Goal: Information Seeking & Learning: Learn about a topic

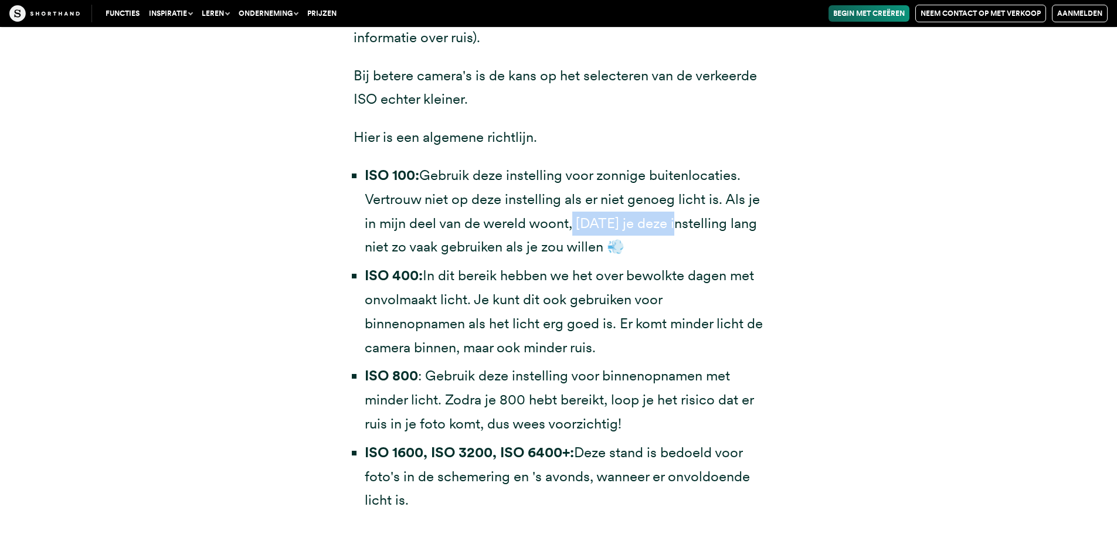
drag, startPoint x: 567, startPoint y: 219, endPoint x: 660, endPoint y: 220, distance: 93.2
click at [660, 220] on font "Gebruik deze instelling voor zonnige buitenlocaties. Vertrouw niet op deze inst…" at bounding box center [562, 210] width 395 height 89
drag, startPoint x: 429, startPoint y: 249, endPoint x: 527, endPoint y: 242, distance: 98.1
click at [526, 242] on font "Gebruik deze instelling voor zonnige buitenlocaties. Vertrouw niet op deze inst…" at bounding box center [562, 210] width 395 height 89
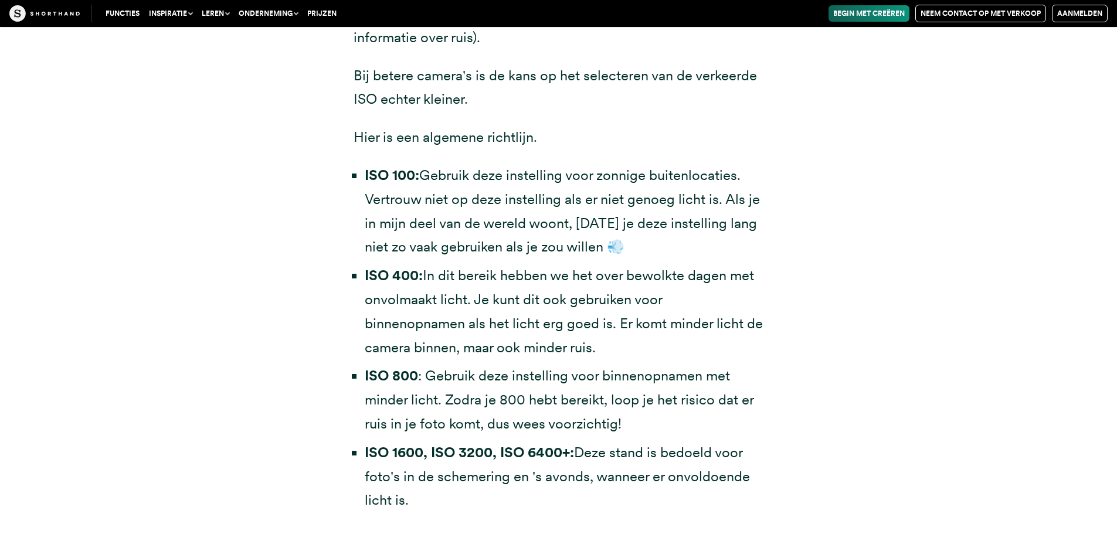
click at [539, 243] on font "Gebruik deze instelling voor zonnige buitenlocaties. Vertrouw niet op deze inst…" at bounding box center [562, 210] width 395 height 89
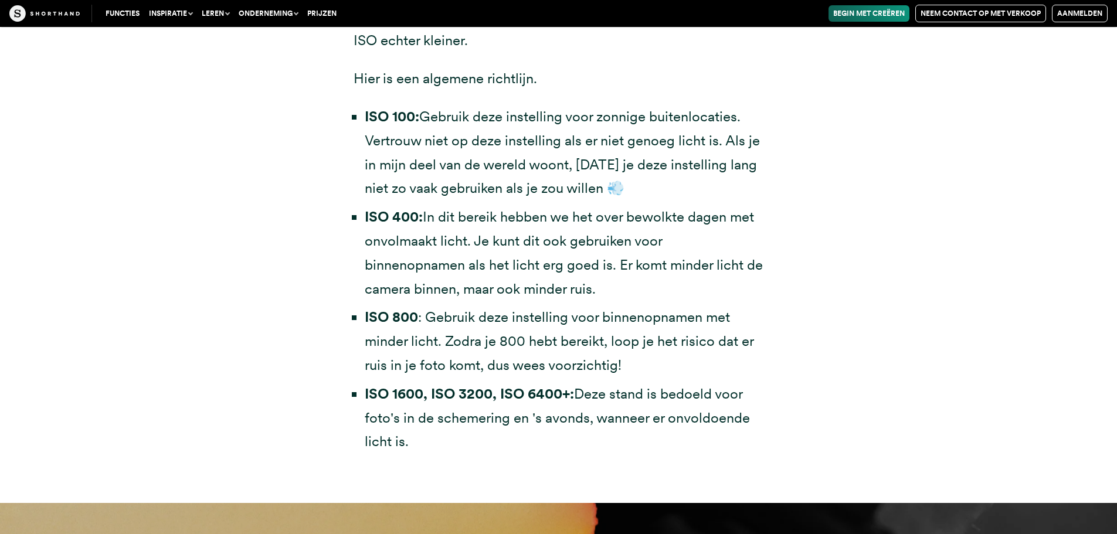
scroll to position [3722, 0]
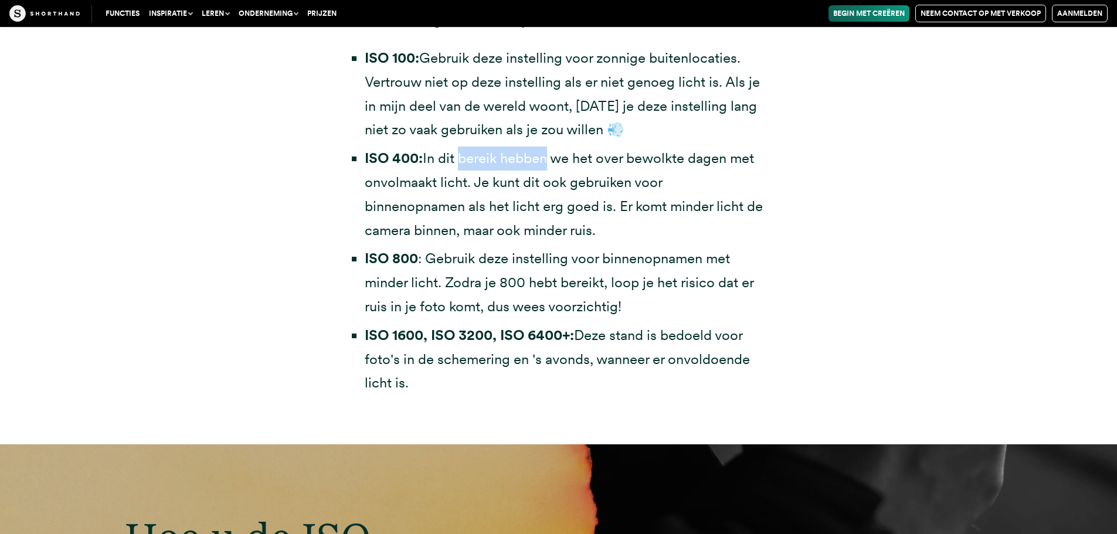
drag, startPoint x: 462, startPoint y: 167, endPoint x: 546, endPoint y: 159, distance: 84.2
click at [546, 159] on li "ISO 400: In dit bereik hebben we het over bewolkte dagen met onvolmaakt licht. …" at bounding box center [564, 195] width 399 height 96
drag, startPoint x: 634, startPoint y: 160, endPoint x: 691, endPoint y: 161, distance: 56.9
click at [691, 161] on font "In dit bereik hebben we het over bewolkte dagen met onvolmaakt licht. Je kunt d…" at bounding box center [564, 193] width 398 height 89
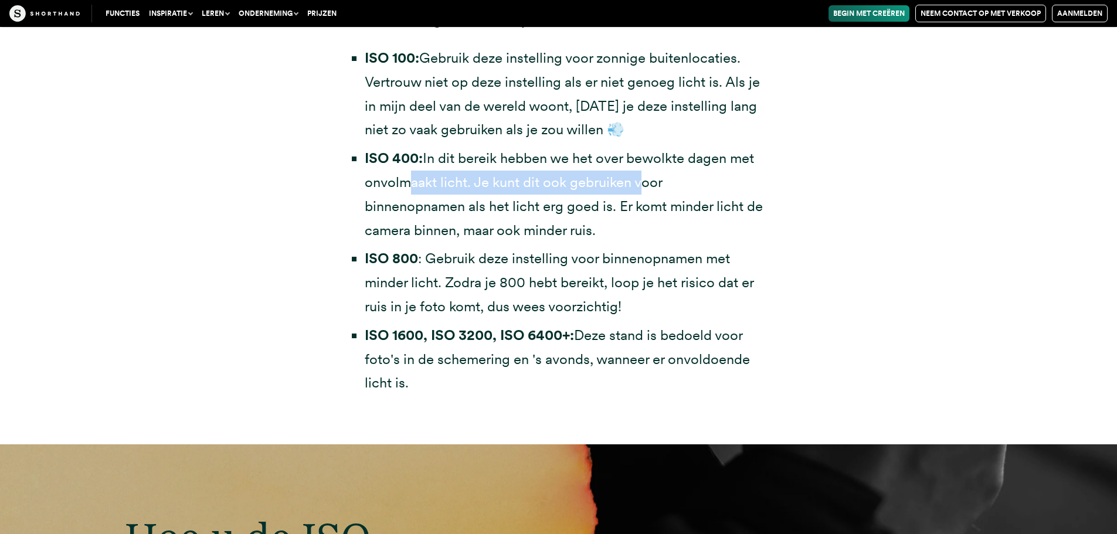
drag, startPoint x: 397, startPoint y: 181, endPoint x: 636, endPoint y: 183, distance: 238.6
click at [636, 183] on font "In dit bereik hebben we het over bewolkte dagen met onvolmaakt licht. Je kunt d…" at bounding box center [564, 193] width 398 height 89
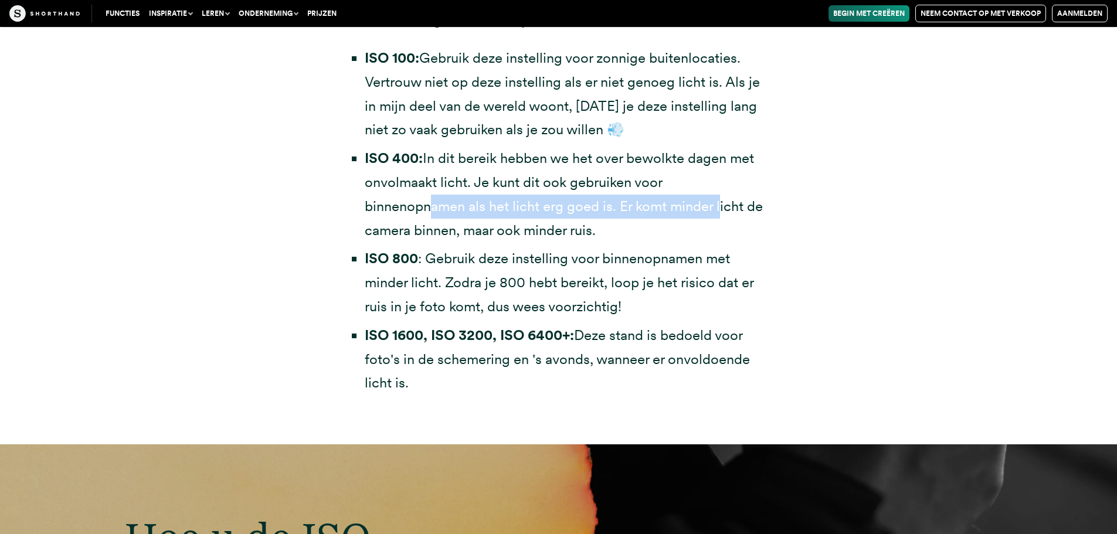
drag, startPoint x: 419, startPoint y: 210, endPoint x: 717, endPoint y: 203, distance: 298.4
click at [717, 203] on font "In dit bereik hebben we het over bewolkte dagen met onvolmaakt licht. Je kunt d…" at bounding box center [564, 193] width 398 height 89
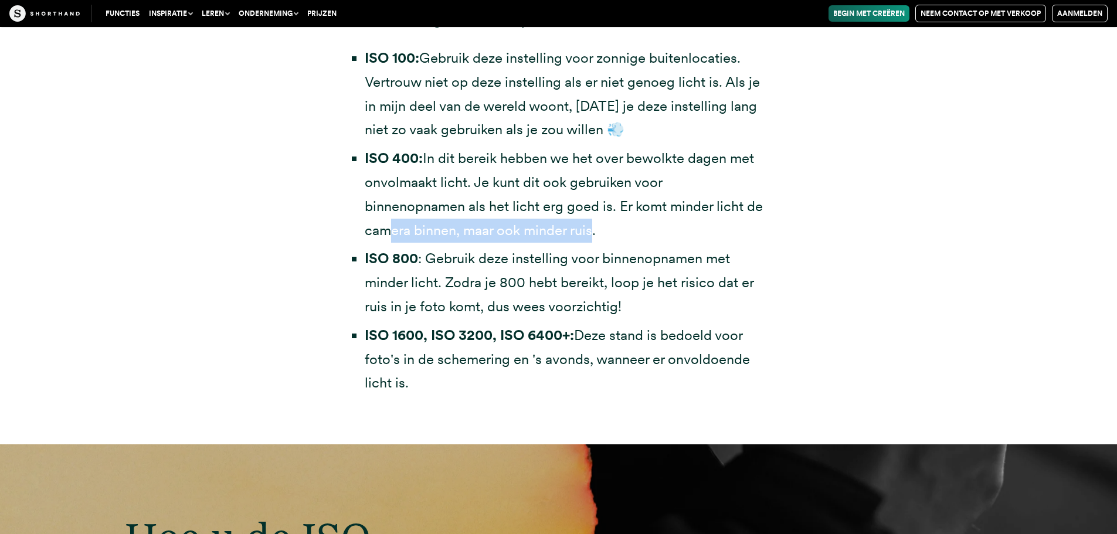
drag, startPoint x: 482, startPoint y: 225, endPoint x: 590, endPoint y: 228, distance: 108.5
click at [590, 228] on font "In dit bereik hebben we het over bewolkte dagen met onvolmaakt licht. Je kunt d…" at bounding box center [564, 193] width 398 height 89
click at [591, 227] on font "In dit bereik hebben we het over bewolkte dagen met onvolmaakt licht. Je kunt d…" at bounding box center [564, 193] width 398 height 89
drag, startPoint x: 365, startPoint y: 265, endPoint x: 375, endPoint y: 262, distance: 10.9
click at [375, 262] on font "ISO 800" at bounding box center [391, 258] width 53 height 17
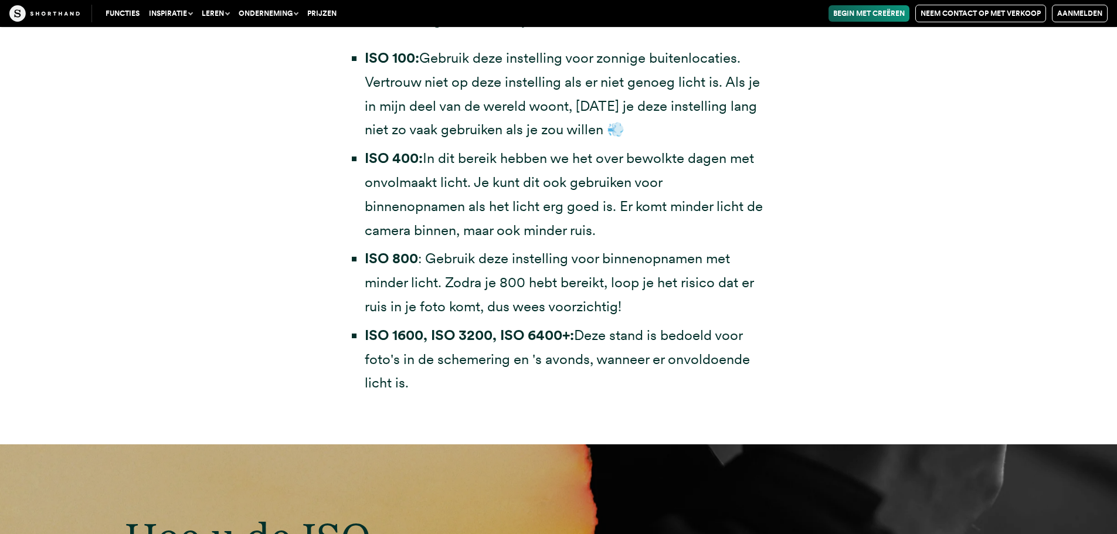
click at [454, 253] on font ": Gebruik deze instelling voor binnenopnamen met minder licht. Zodra je 800 heb…" at bounding box center [559, 282] width 389 height 65
drag, startPoint x: 388, startPoint y: 229, endPoint x: 579, endPoint y: 226, distance: 191.1
click at [579, 226] on font "In dit bereik hebben we het over bewolkte dagen met onvolmaakt licht. Je kunt d…" at bounding box center [564, 193] width 398 height 89
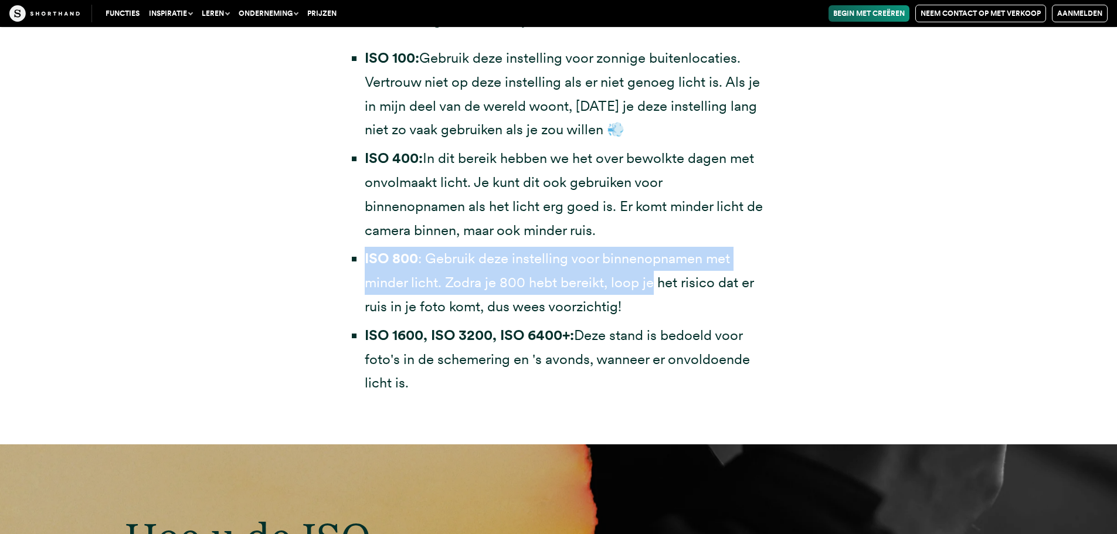
drag, startPoint x: 359, startPoint y: 265, endPoint x: 649, endPoint y: 281, distance: 290.0
click at [649, 281] on ul "ISO 100: Gebruik deze instelling voor zonnige buitenlocaties. Vertrouw niet op …" at bounding box center [558, 220] width 410 height 349
click at [573, 290] on font ": Gebruik deze instelling voor binnenopnamen met minder licht. Zodra je 800 heb…" at bounding box center [559, 282] width 389 height 65
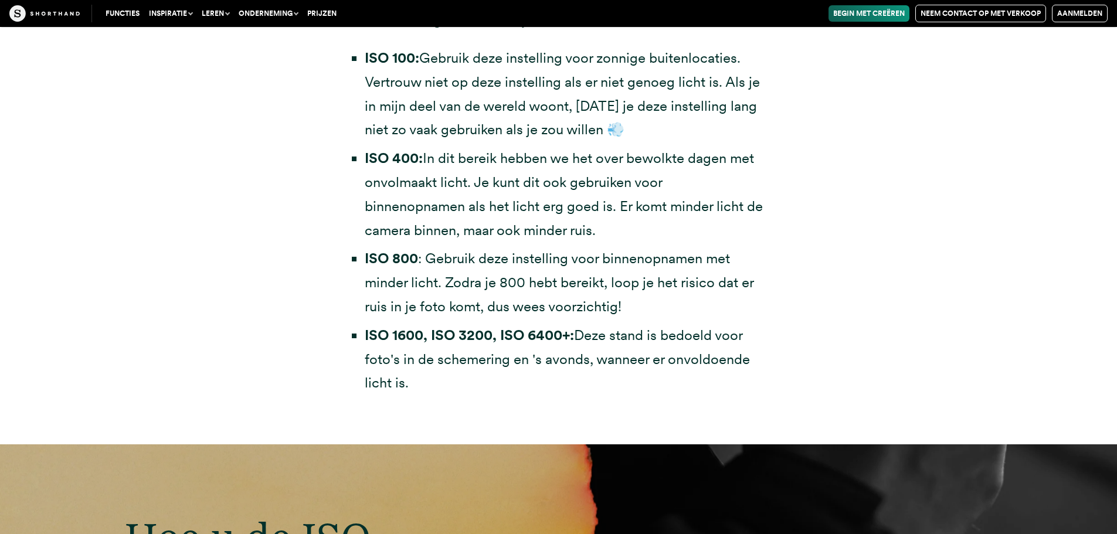
click at [414, 353] on font "Deze stand is bedoeld voor foto's in de schemering en 's avonds, wanneer er onv…" at bounding box center [557, 358] width 385 height 65
drag, startPoint x: 411, startPoint y: 364, endPoint x: 655, endPoint y: 347, distance: 244.4
click at [655, 347] on li "ISO 1600, ISO 3200, ISO 6400+: Deze stand is bedoeld voor foto's in de schemeri…" at bounding box center [564, 360] width 399 height 72
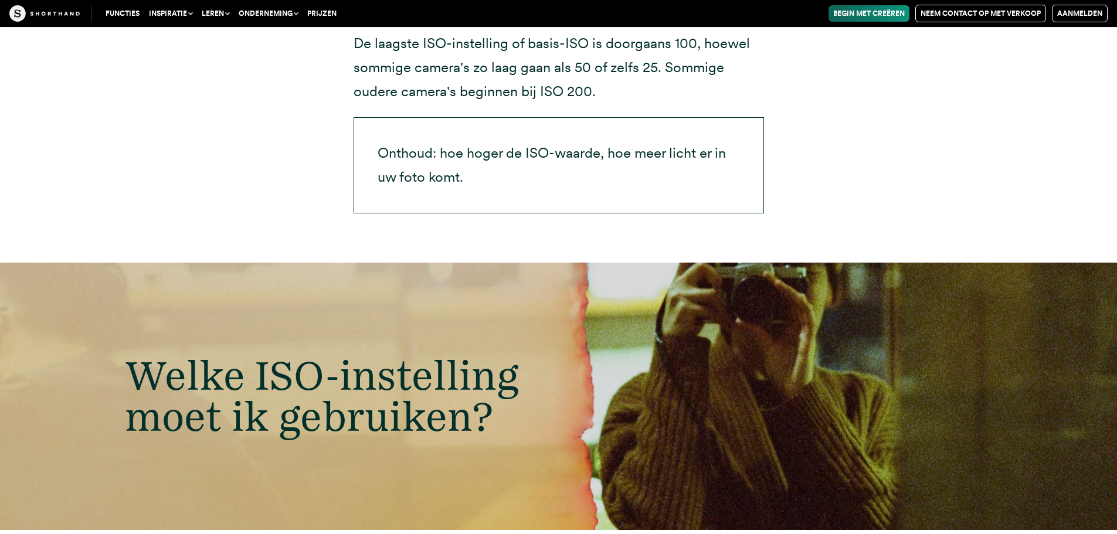
scroll to position [2960, 0]
